Goal: Information Seeking & Learning: Learn about a topic

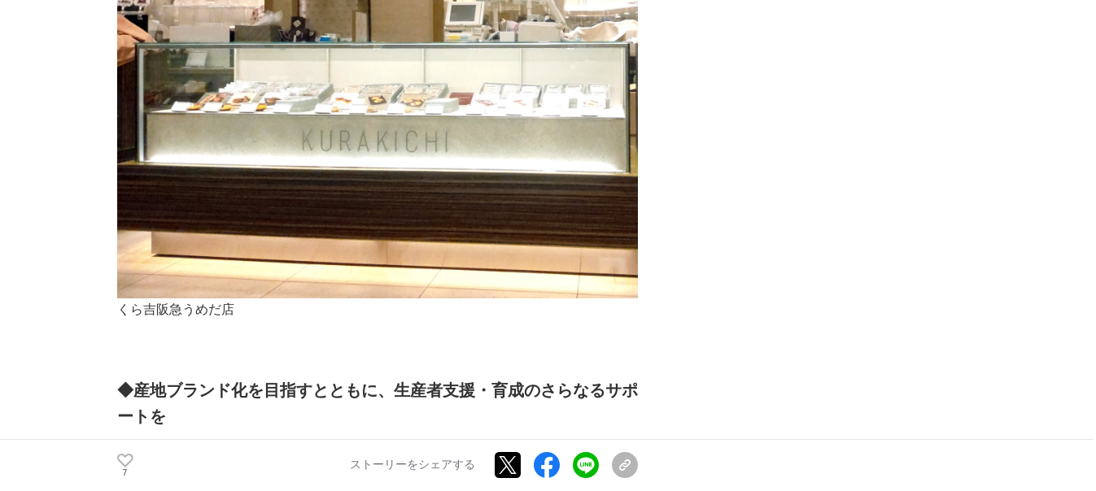
scroll to position [10849, 0]
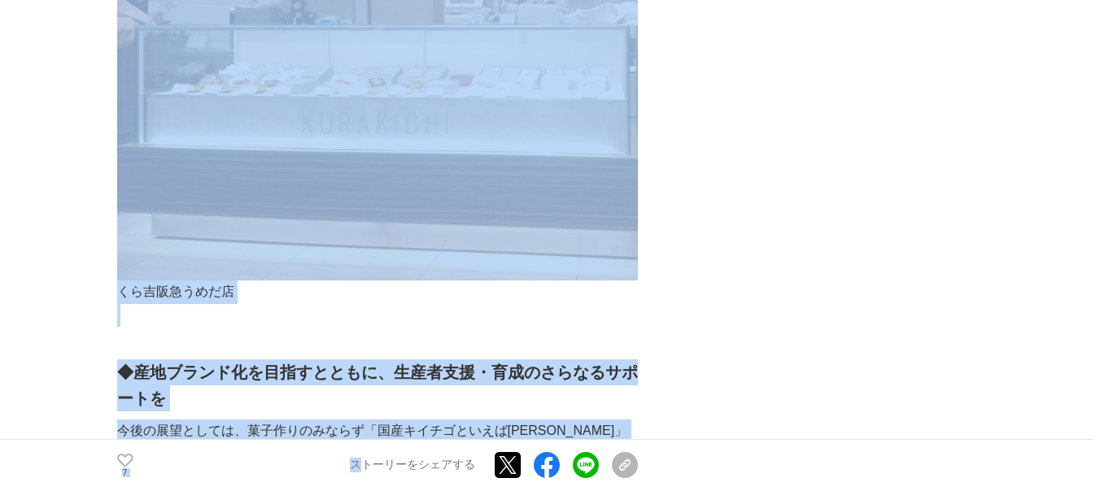
scroll to position [10824, 0]
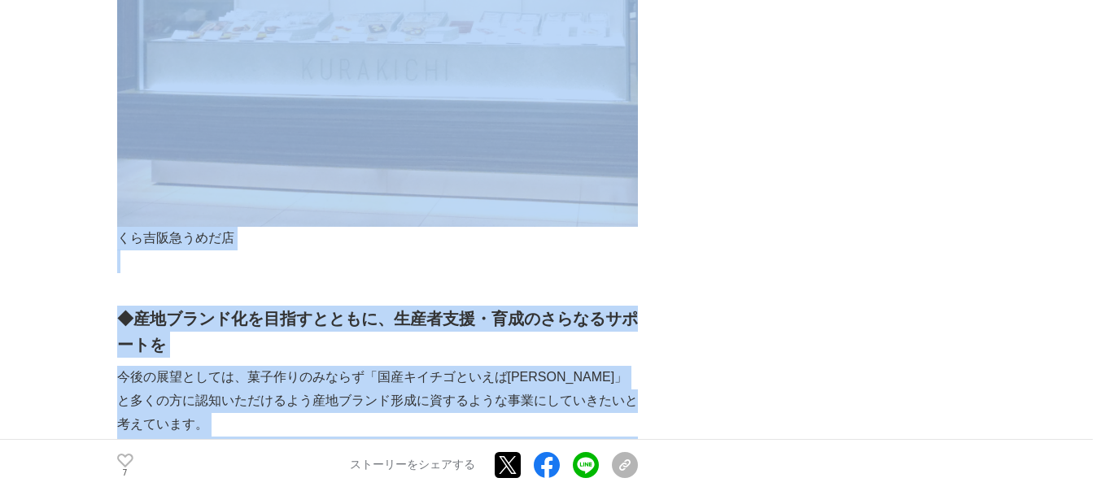
drag, startPoint x: 115, startPoint y: 46, endPoint x: 626, endPoint y: 315, distance: 577.7
copy section "loremipsumdolorsitametconsectet「adi」、elitseddoeiusmodtemporincididunt utla #etd…"
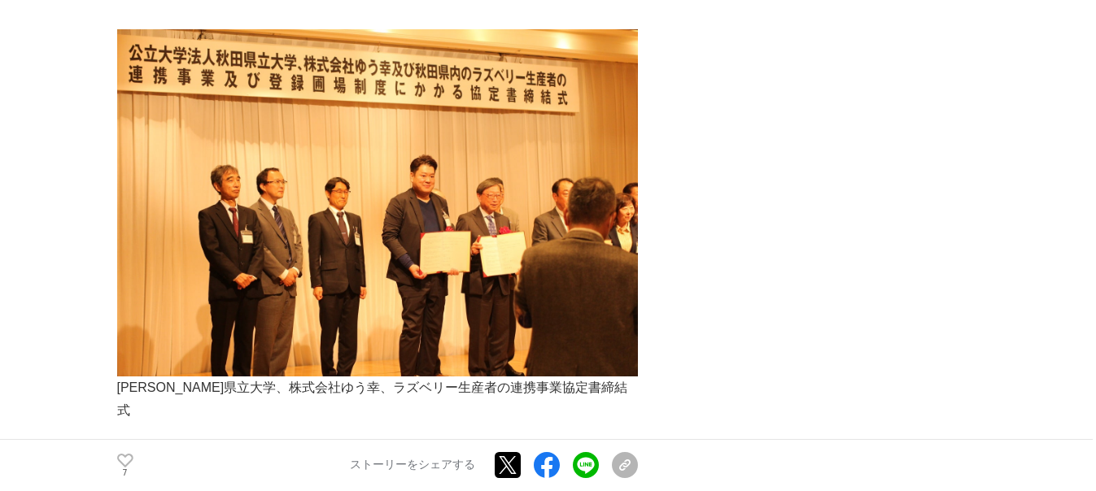
scroll to position [4263, 0]
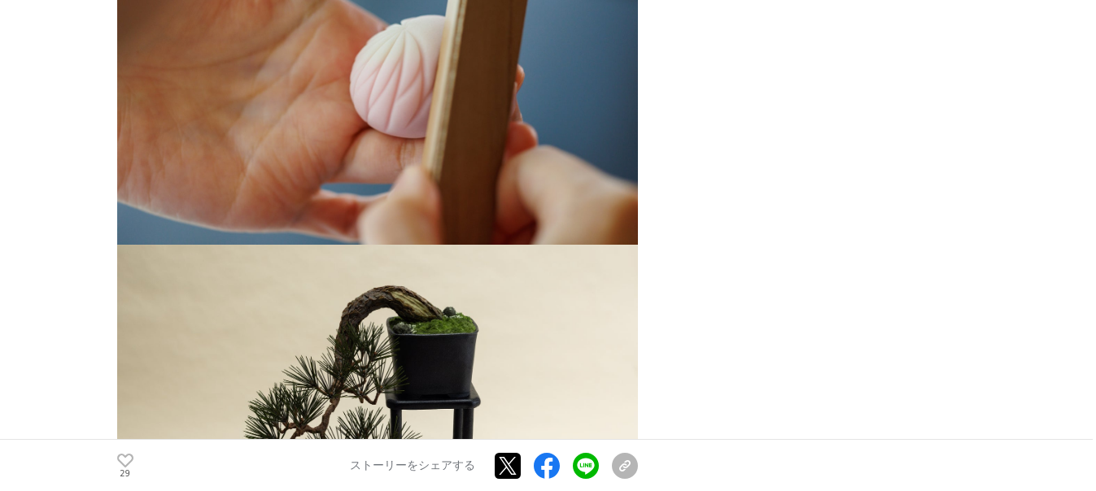
scroll to position [8596, 0]
